Goal: Check status: Check status

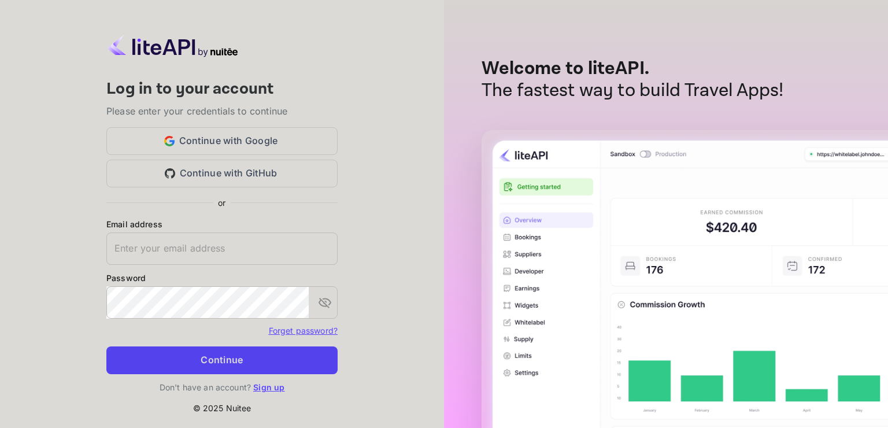
type input "[EMAIL_ADDRESS][DOMAIN_NAME]"
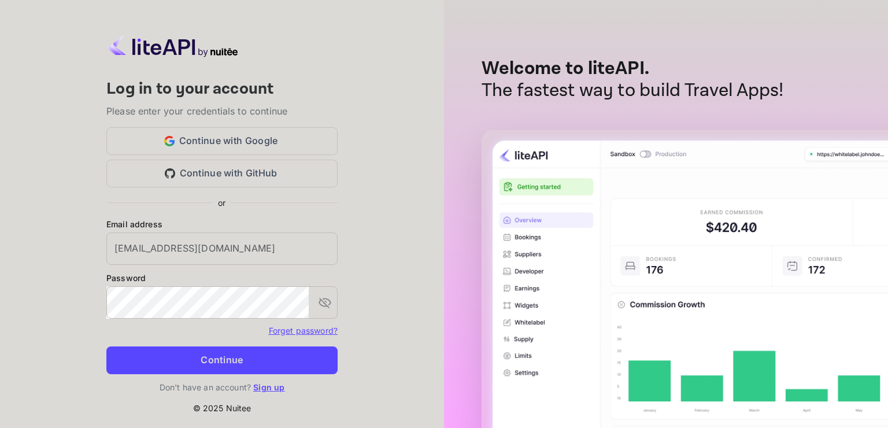
click at [239, 360] on button "Continue" at bounding box center [221, 360] width 231 height 28
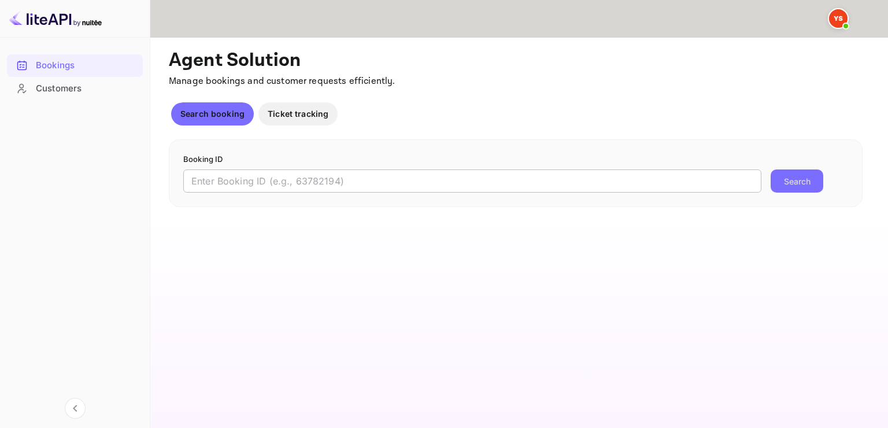
drag, startPoint x: 261, startPoint y: 193, endPoint x: 256, endPoint y: 187, distance: 7.4
click at [261, 192] on div "Booking ID ​ Search" at bounding box center [516, 173] width 694 height 68
click at [296, 169] on input "text" at bounding box center [472, 180] width 578 height 23
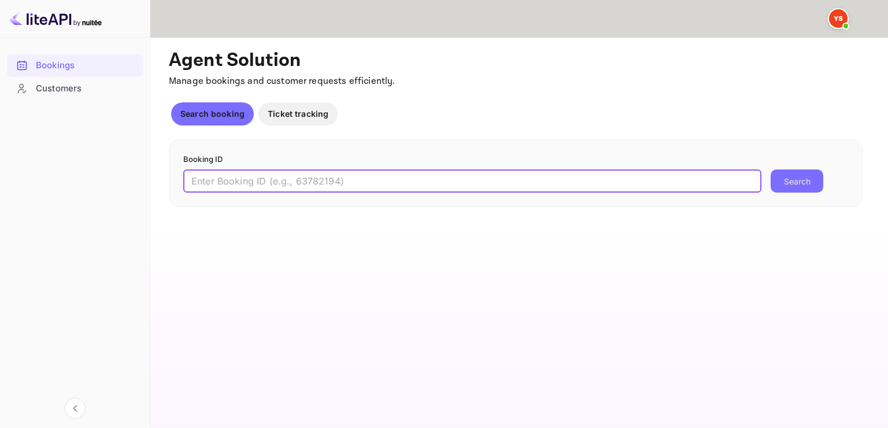
click at [285, 183] on input "text" at bounding box center [472, 180] width 578 height 23
paste input "9369915"
type input "9369915"
click at [771, 169] on button "Search" at bounding box center [797, 180] width 53 height 23
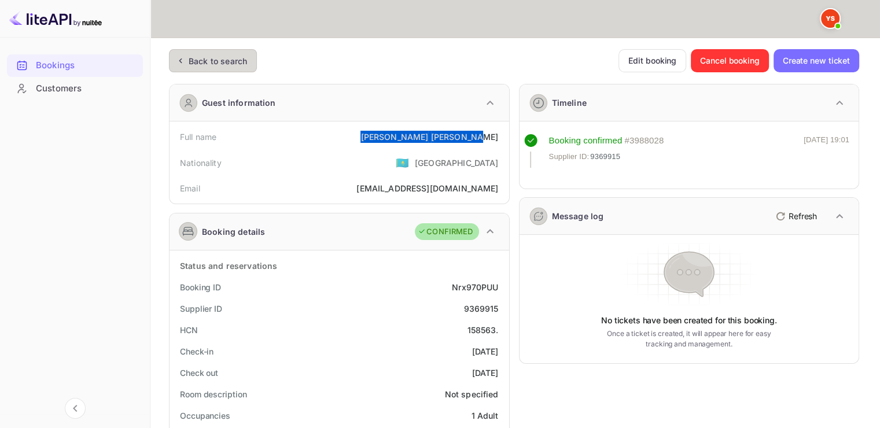
drag, startPoint x: 401, startPoint y: 137, endPoint x: 502, endPoint y: 137, distance: 101.2
click at [502, 137] on div "Full name [PERSON_NAME]" at bounding box center [339, 136] width 330 height 21
copy div "[PERSON_NAME]"
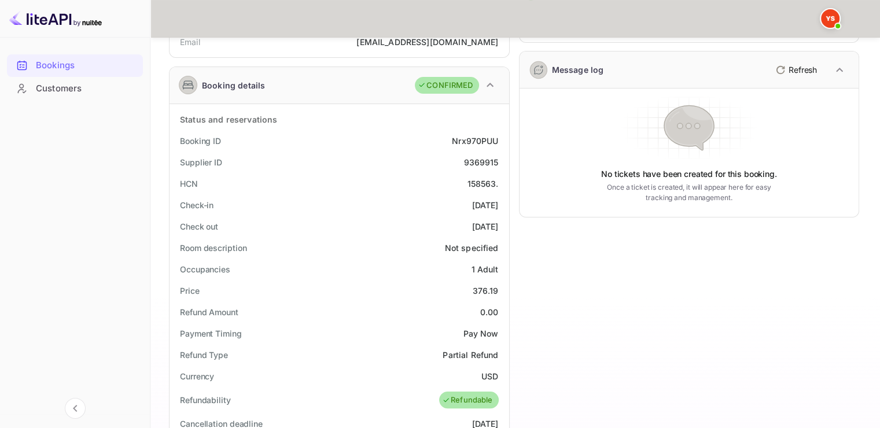
scroll to position [174, 0]
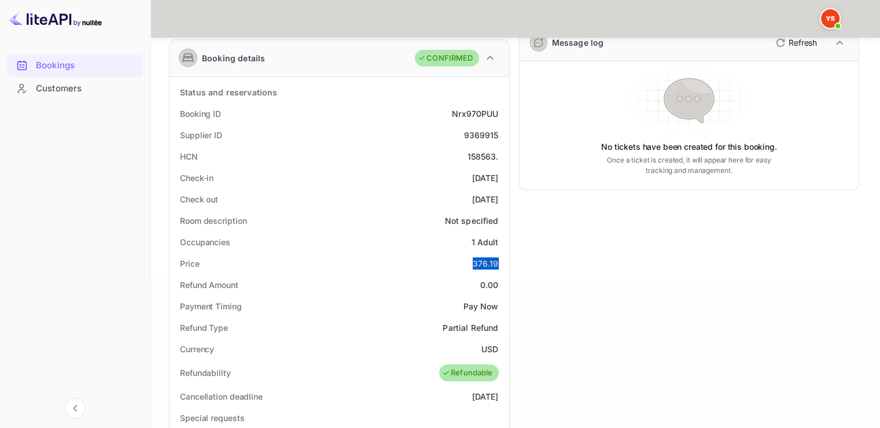
drag, startPoint x: 469, startPoint y: 265, endPoint x: 504, endPoint y: 266, distance: 34.7
click at [504, 266] on div "Price 376.19" at bounding box center [339, 263] width 330 height 21
copy div "376.19"
